Goal: Find specific page/section: Find specific page/section

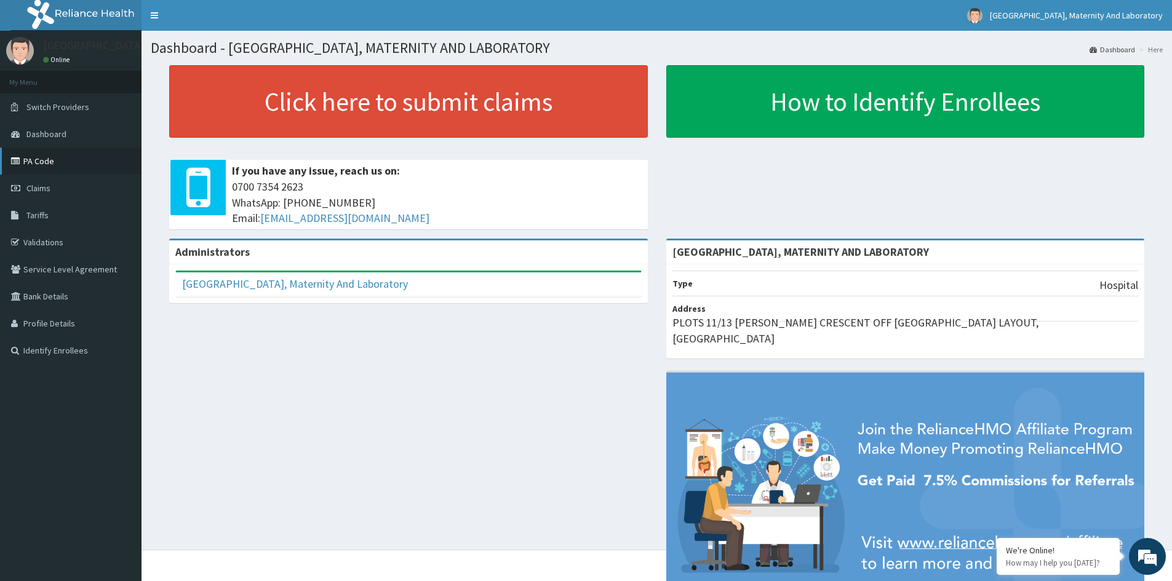
click at [63, 156] on link "PA Code" at bounding box center [70, 161] width 141 height 27
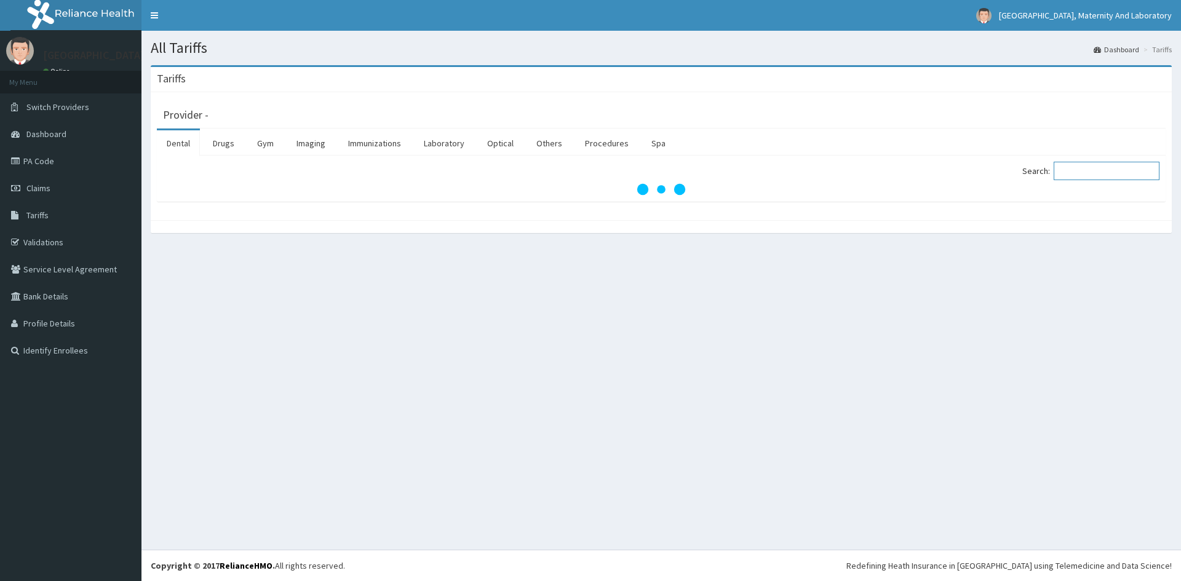
click at [1084, 171] on input "Search:" at bounding box center [1107, 171] width 106 height 18
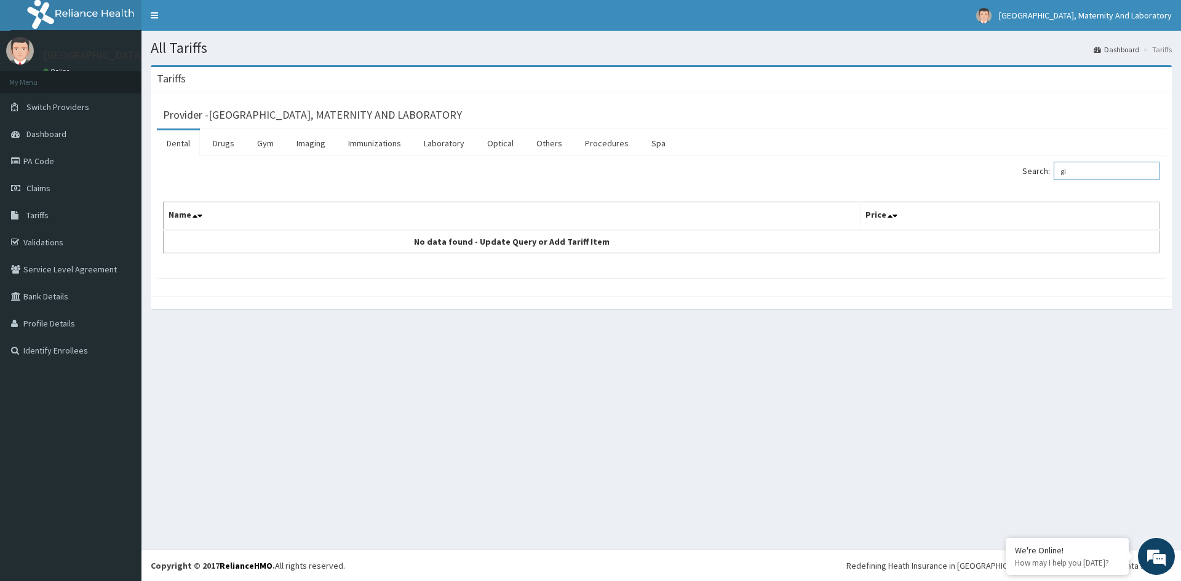
type input "g"
type input "GLUCO"
